Goal: Task Accomplishment & Management: Manage account settings

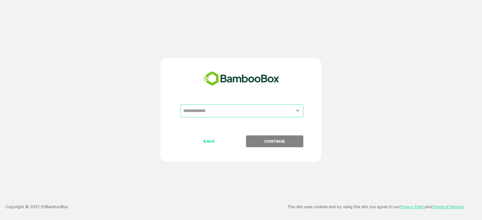
click at [216, 116] on input "text" at bounding box center [242, 111] width 121 height 11
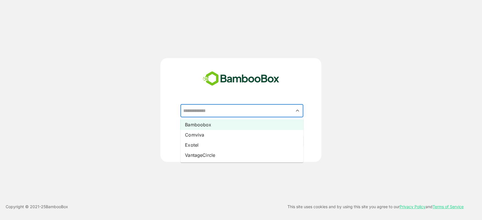
drag, startPoint x: 205, startPoint y: 126, endPoint x: 252, endPoint y: 149, distance: 52.7
click at [205, 126] on li "Bamboobox" at bounding box center [242, 125] width 123 height 10
type input "*********"
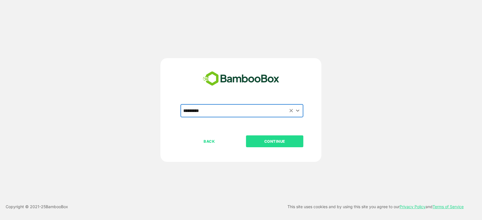
click at [263, 142] on p "CONTINUE" at bounding box center [275, 141] width 57 height 6
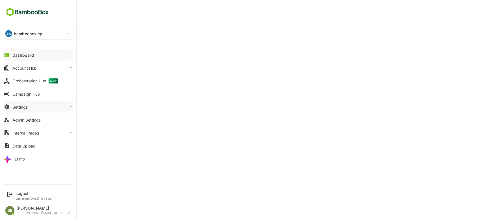
click at [63, 107] on button "Settings" at bounding box center [38, 106] width 71 height 11
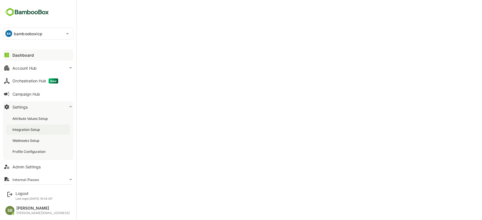
click at [42, 129] on div "Integration Setup" at bounding box center [38, 130] width 64 height 10
